Goal: Information Seeking & Learning: Find contact information

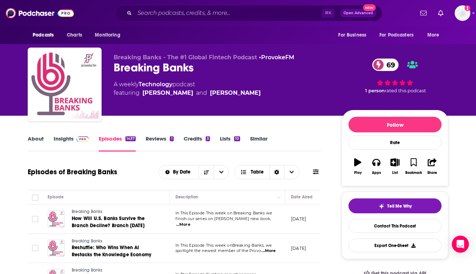
click at [34, 14] on img at bounding box center [40, 13] width 68 height 14
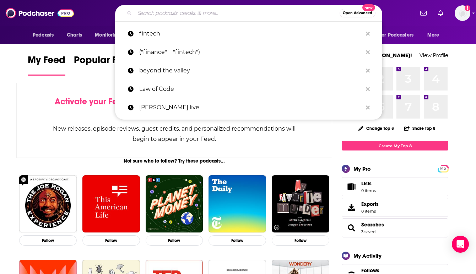
click at [161, 16] on input "Search podcasts, credits, & more..." at bounding box center [237, 12] width 205 height 11
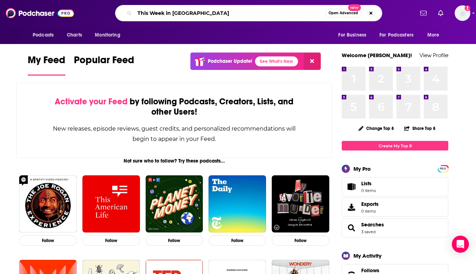
type input "This Week in [GEOGRAPHIC_DATA]"
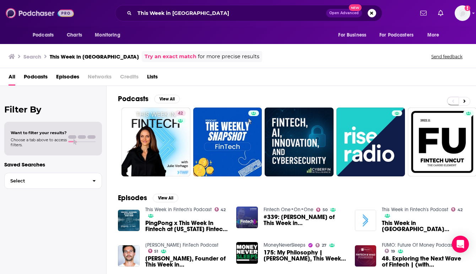
click at [33, 12] on img at bounding box center [40, 13] width 68 height 14
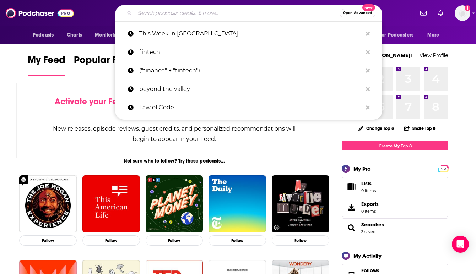
click at [159, 13] on input "Search podcasts, credits, & more..." at bounding box center [237, 12] width 205 height 11
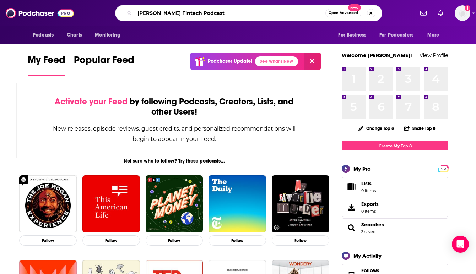
type input "[PERSON_NAME] Fintech Podcast"
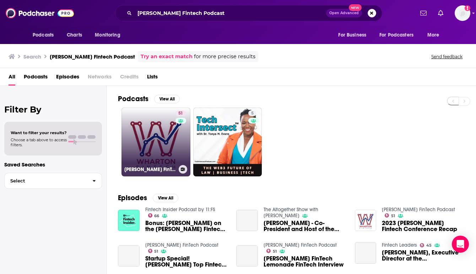
click at [156, 117] on link "51 [PERSON_NAME] FinTech Podcast" at bounding box center [156, 142] width 69 height 69
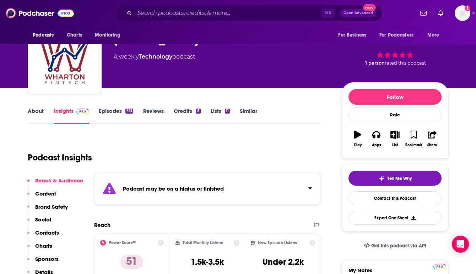
scroll to position [28, 0]
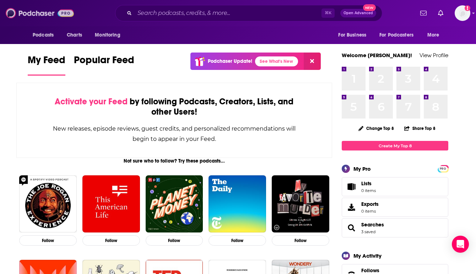
click at [41, 14] on img at bounding box center [40, 13] width 68 height 14
click at [162, 15] on input "Search podcasts, credits, & more..." at bounding box center [228, 12] width 187 height 11
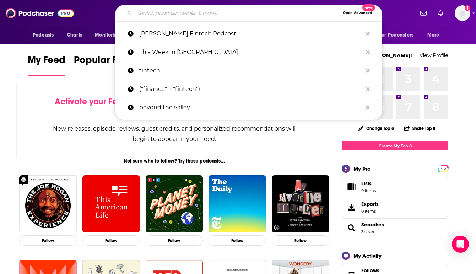
paste input "[PERSON_NAME]"
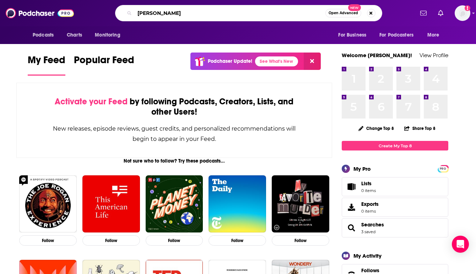
type input "[PERSON_NAME]"
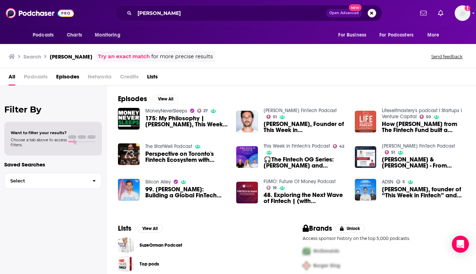
click at [59, 217] on div "Filter By Want to filter your results? Choose a tab above to access filters. Sa…" at bounding box center [53, 223] width 107 height 274
click at [247, 118] on img "Nik Milanović, Founder of This Week in Fintech, GP of The Fintech Fund - A lead…" at bounding box center [247, 122] width 22 height 22
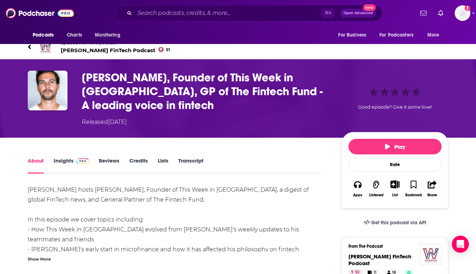
scroll to position [14, 0]
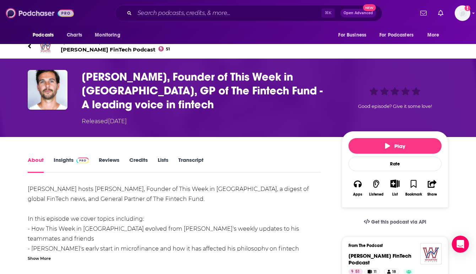
click at [40, 16] on img at bounding box center [40, 13] width 68 height 14
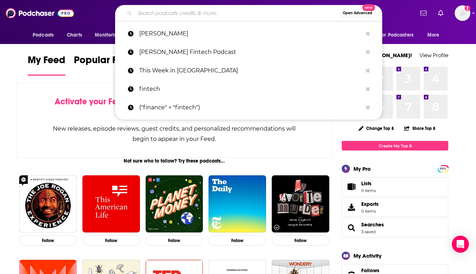
click at [162, 15] on input "Search podcasts, credits, & more..." at bounding box center [237, 12] width 205 height 11
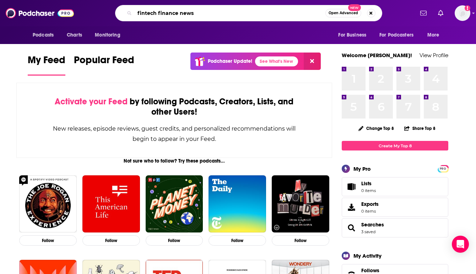
type input "fintech finance news"
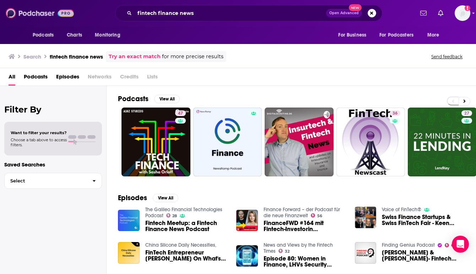
click at [39, 14] on img at bounding box center [40, 13] width 68 height 14
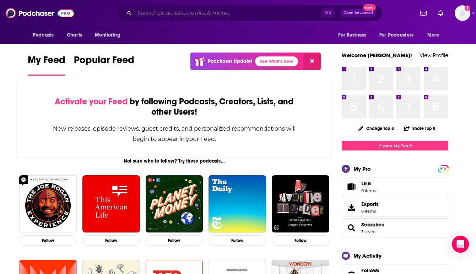
click at [157, 12] on input "Search podcasts, credits, & more..." at bounding box center [228, 12] width 187 height 11
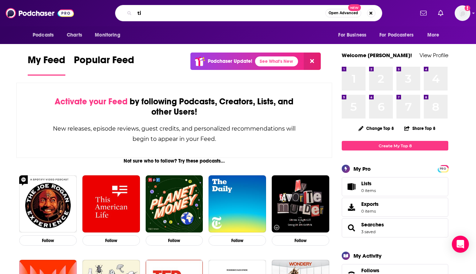
type input "t"
type input "fintech takes"
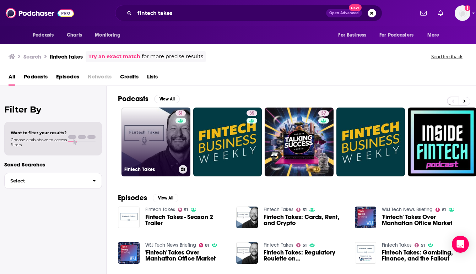
click at [149, 141] on link "51 Fintech Takes" at bounding box center [156, 142] width 69 height 69
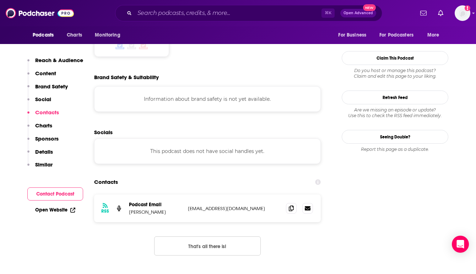
scroll to position [597, 0]
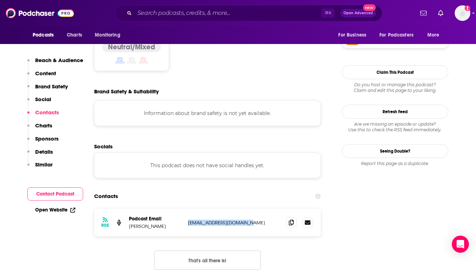
drag, startPoint x: 251, startPoint y: 173, endPoint x: 188, endPoint y: 174, distance: 62.9
click at [188, 220] on p "[EMAIL_ADDRESS][DOMAIN_NAME]" at bounding box center [234, 223] width 92 height 6
copy p "[EMAIL_ADDRESS][DOMAIN_NAME]"
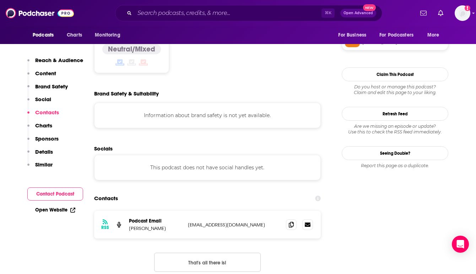
scroll to position [605, 0]
